Goal: Check status: Check status

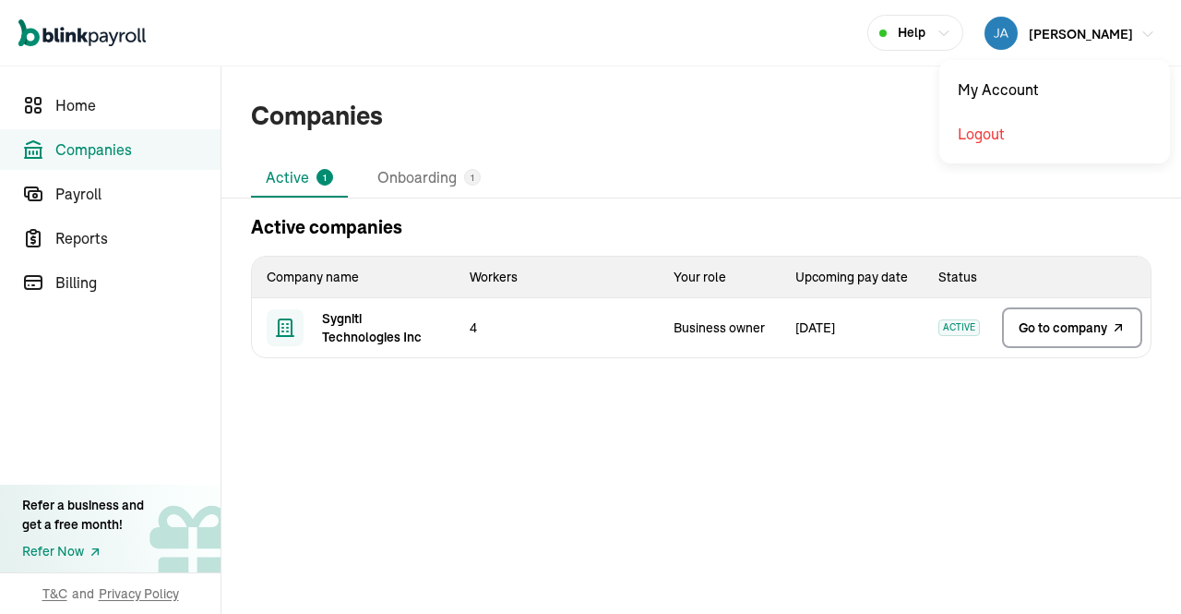
click at [1145, 34] on icon "button" at bounding box center [1148, 33] width 9 height 5
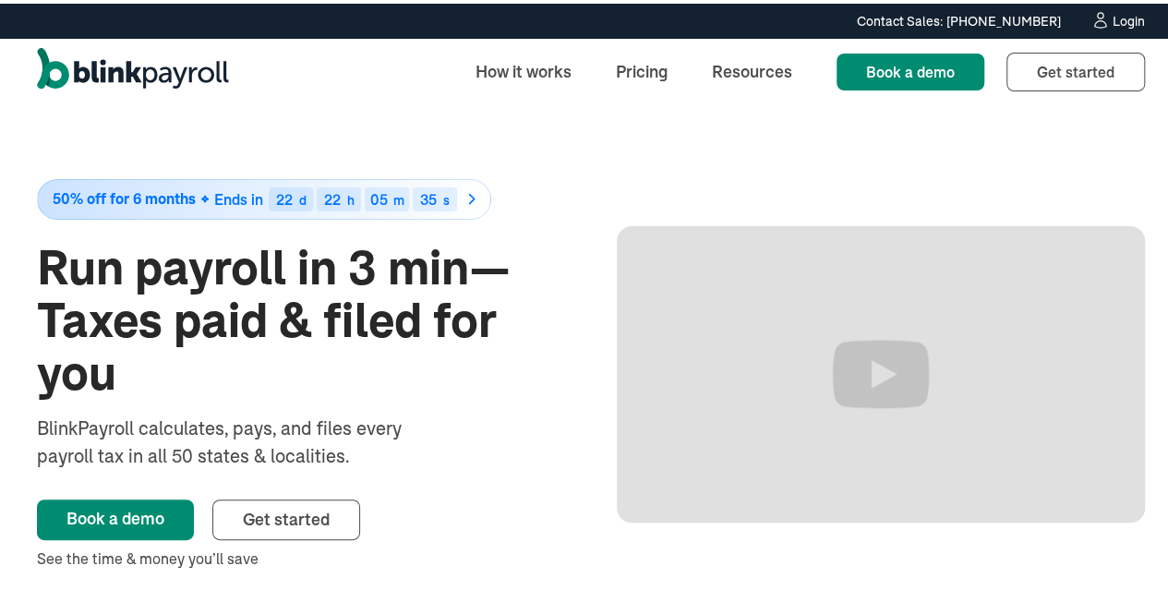
click at [1124, 18] on div "Login" at bounding box center [1128, 17] width 32 height 13
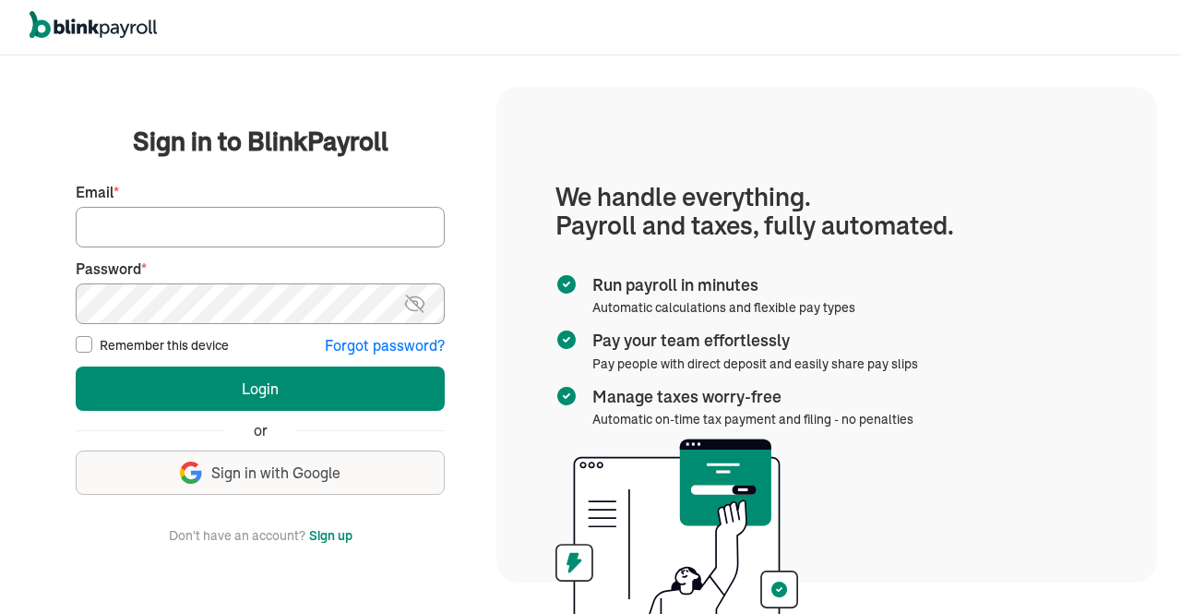
click at [288, 232] on input "Email *" at bounding box center [260, 227] width 369 height 41
type input "srinivas@shilsoftinc.com"
click at [419, 297] on img at bounding box center [414, 304] width 23 height 22
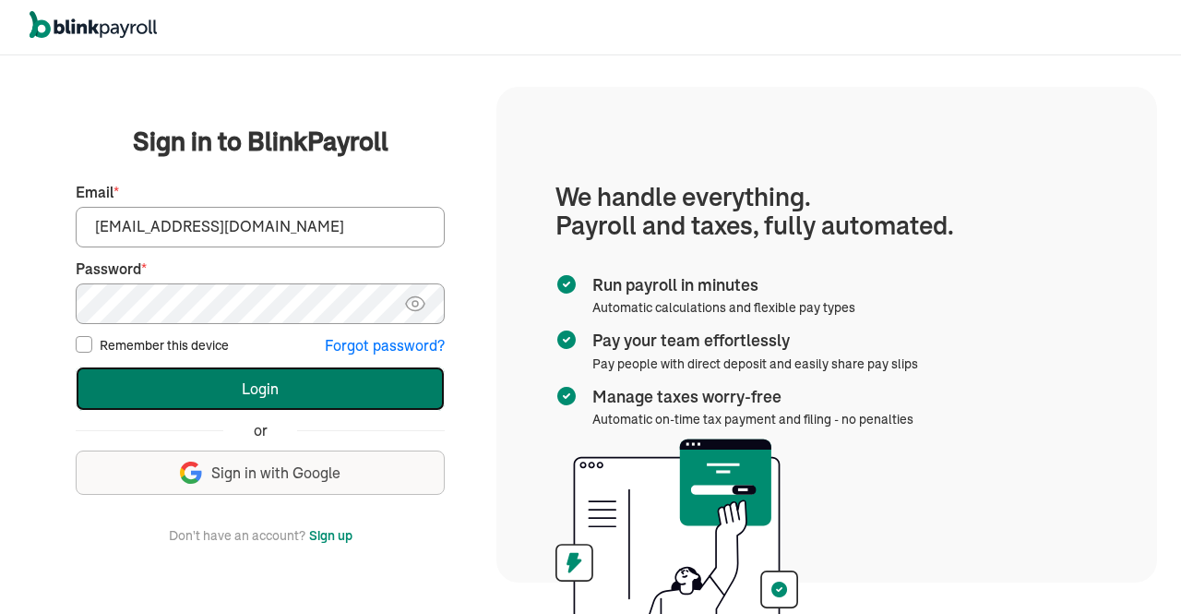
click at [342, 383] on button "Login" at bounding box center [260, 388] width 369 height 44
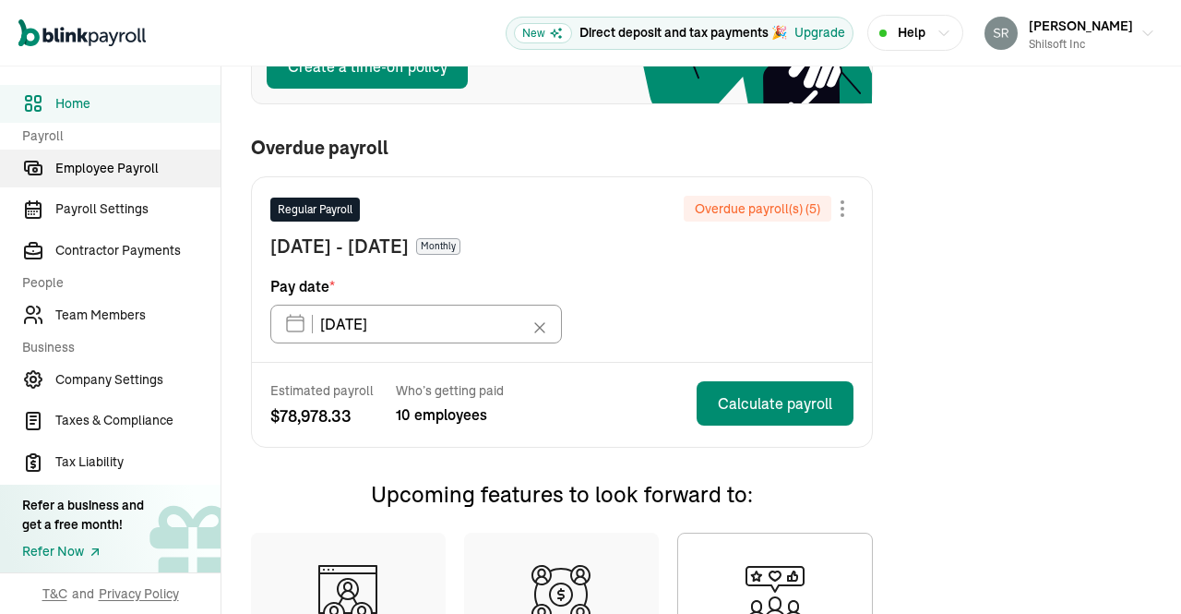
click at [129, 171] on span "Employee Payroll" at bounding box center [137, 168] width 165 height 19
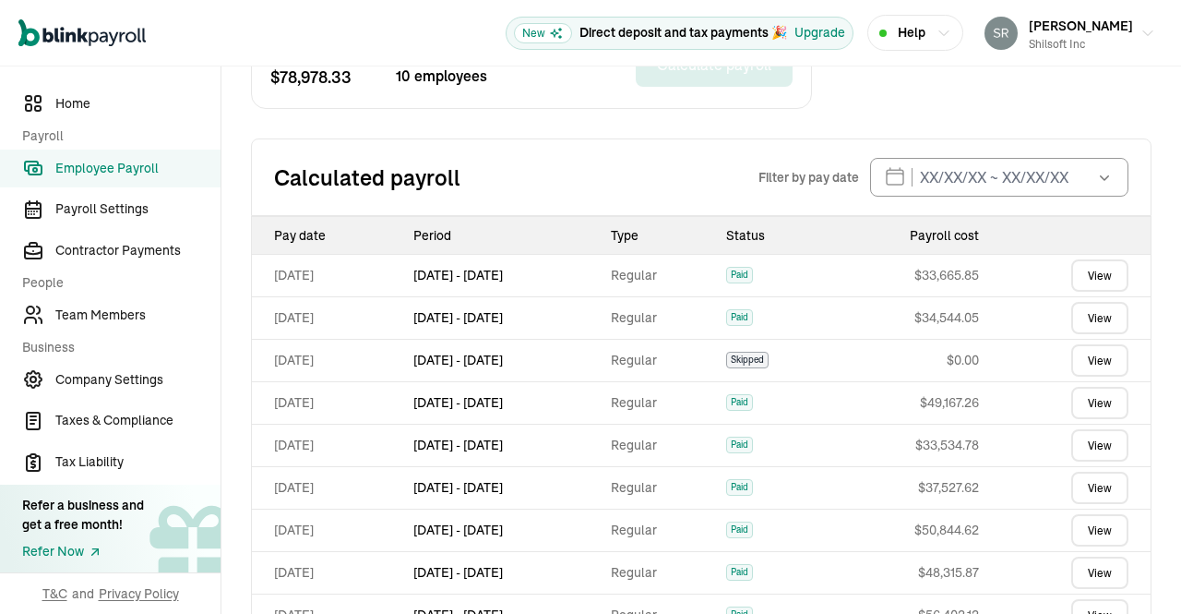
click at [1098, 318] on link "View" at bounding box center [1100, 318] width 57 height 32
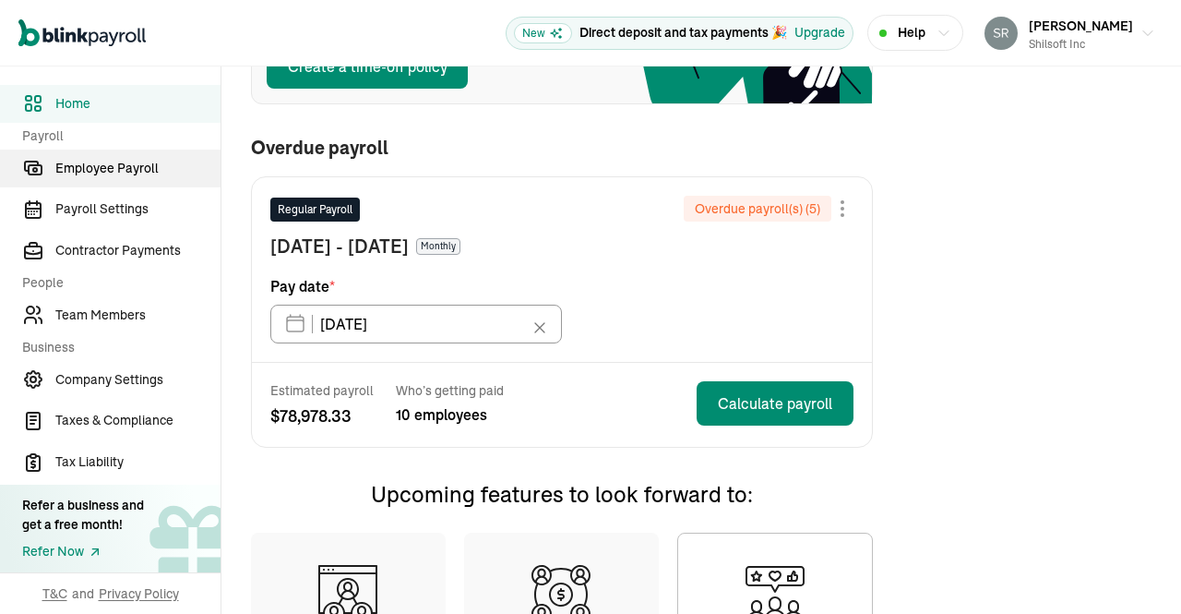
click at [129, 171] on span "Employee Payroll" at bounding box center [137, 168] width 165 height 19
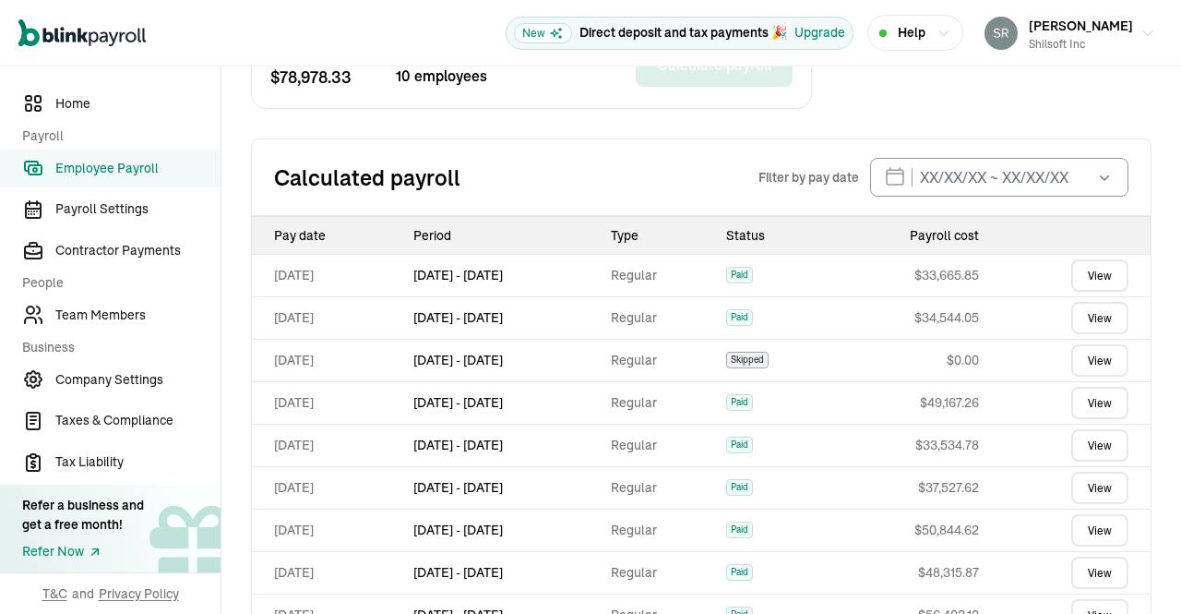
click at [1098, 318] on link "View" at bounding box center [1100, 318] width 57 height 32
